Goal: Go to known website: Go to known website

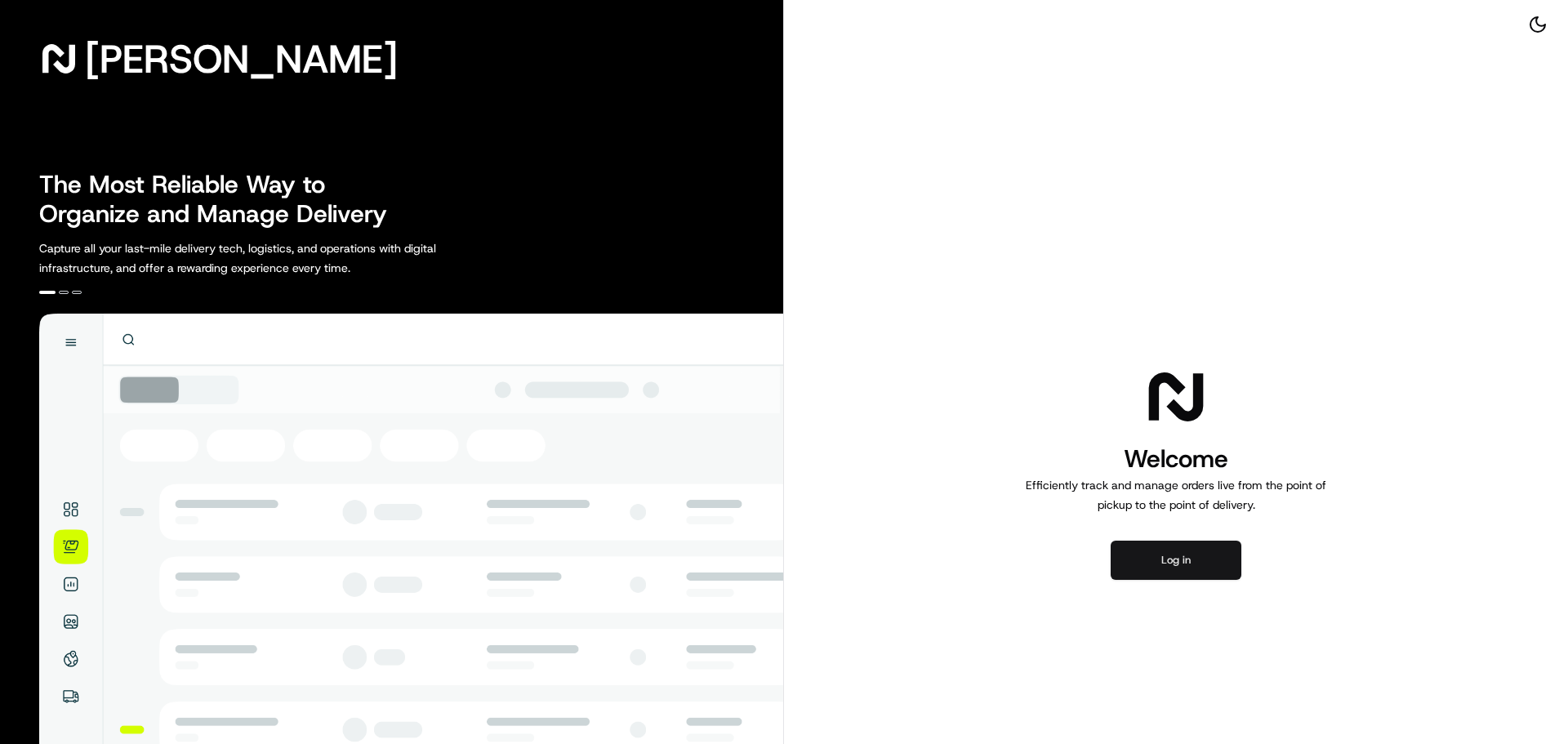
click at [1201, 562] on button "Log in" at bounding box center [1176, 561] width 131 height 39
